Goal: Information Seeking & Learning: Learn about a topic

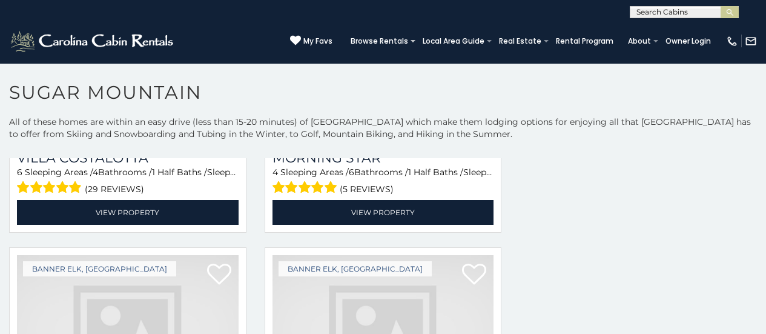
scroll to position [784, 0]
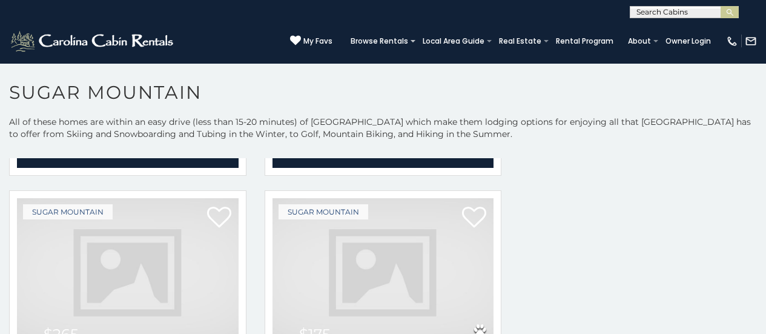
click at [392, 247] on img at bounding box center [384, 272] width 222 height 148
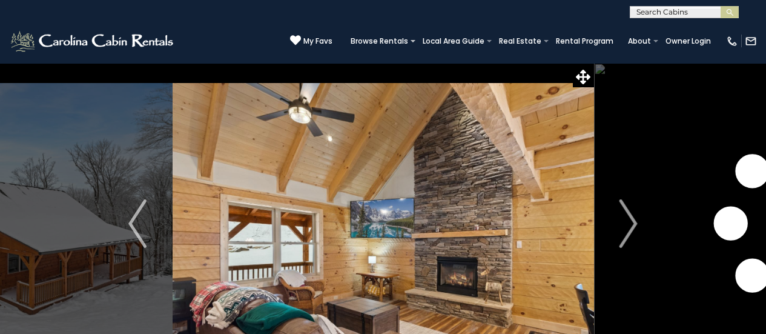
scroll to position [48, 0]
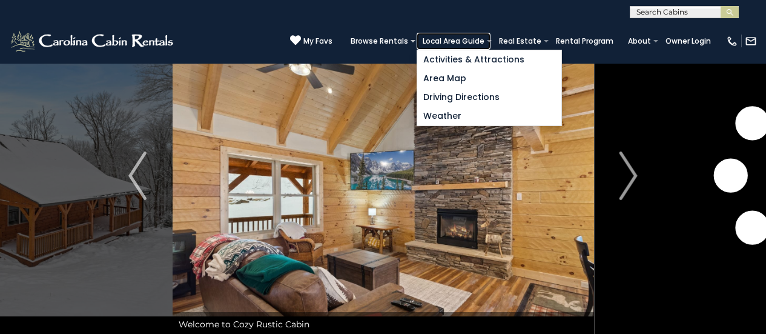
click at [491, 35] on link "Local Area Guide" at bounding box center [454, 41] width 74 height 17
